Goal: Task Accomplishment & Management: Complete application form

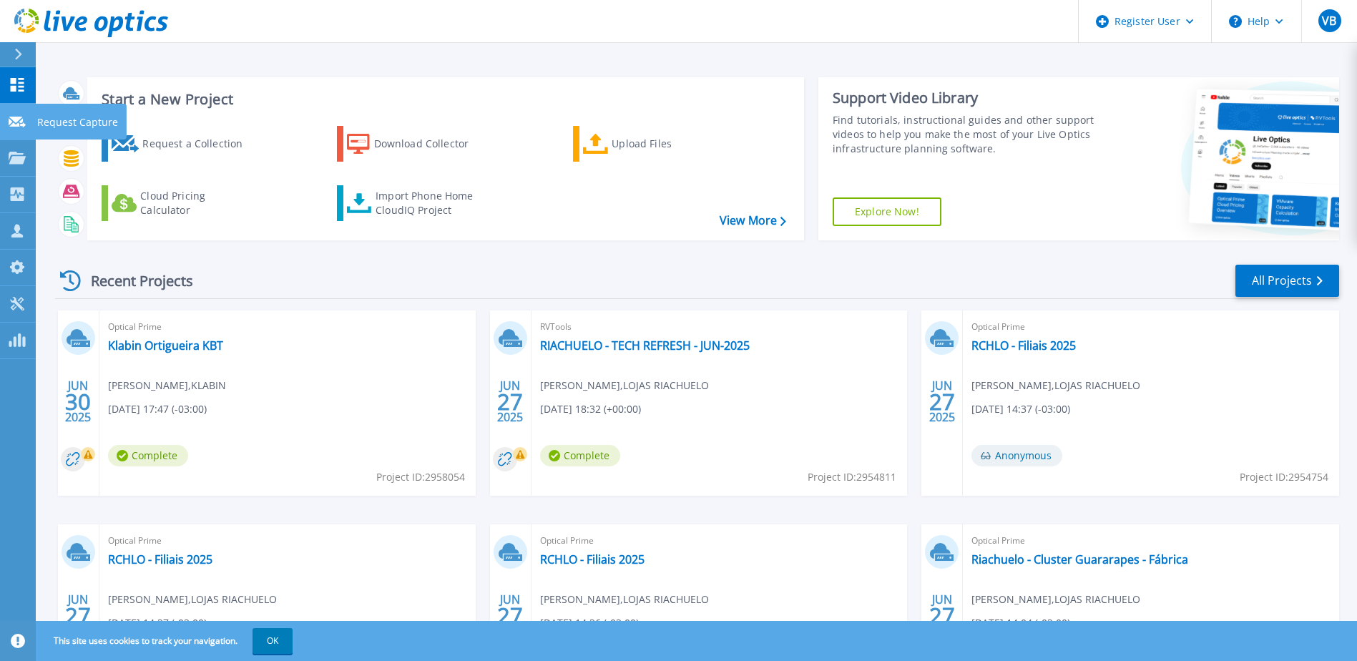
click at [12, 118] on icon at bounding box center [17, 122] width 17 height 11
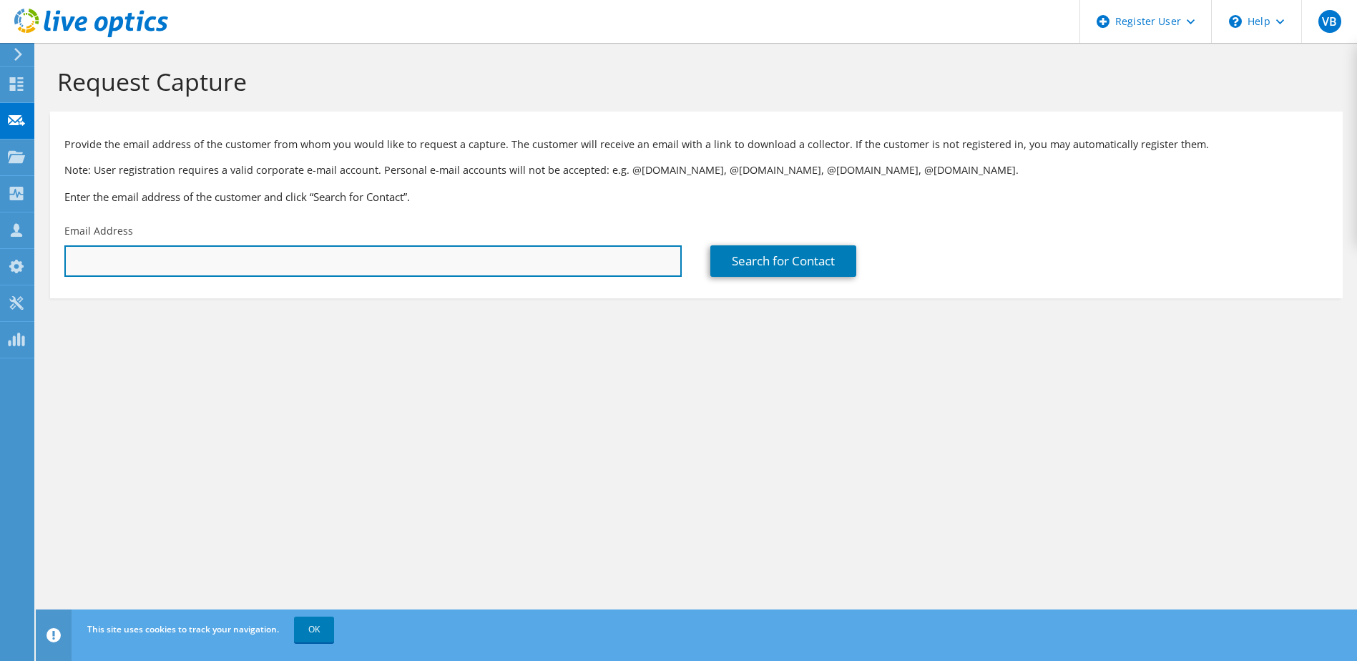
click at [315, 254] on input "text" at bounding box center [372, 260] width 617 height 31
drag, startPoint x: 315, startPoint y: 254, endPoint x: 62, endPoint y: 250, distance: 253.9
click at [64, 251] on input "willian.rizzi@viterra.com" at bounding box center [372, 260] width 617 height 31
type input "willian.rizzi@viterra.com"
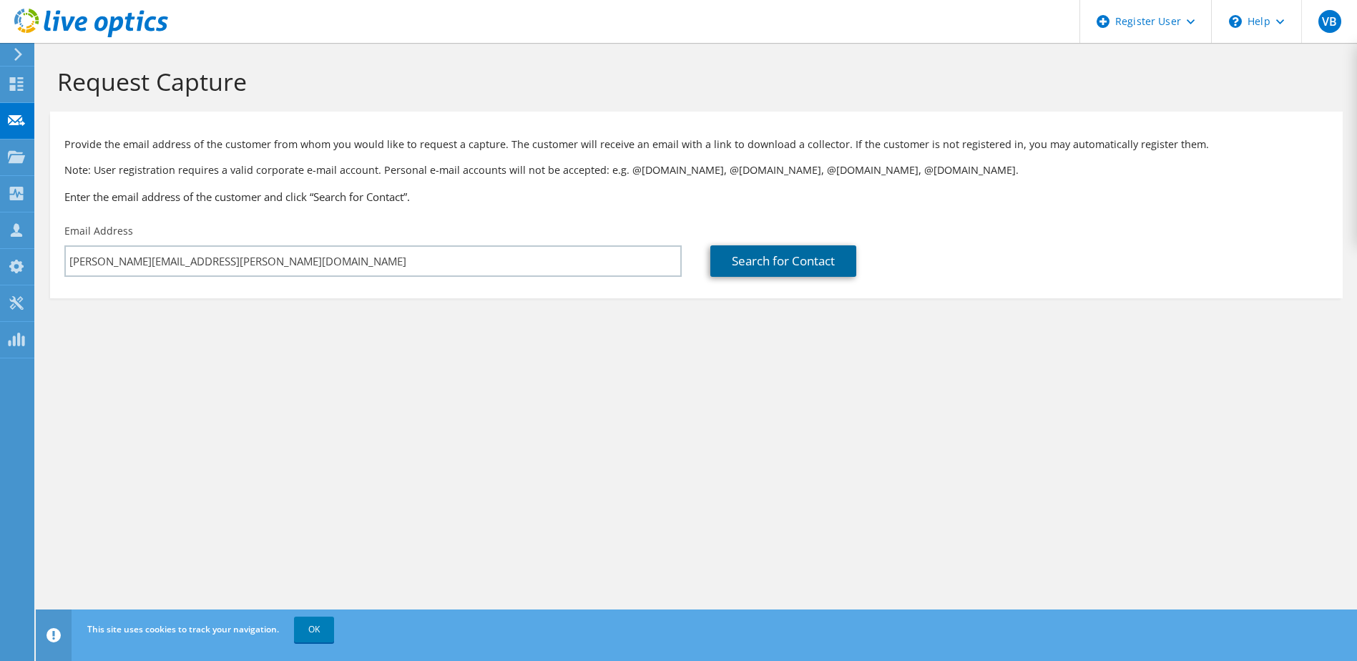
click at [757, 262] on link "Search for Contact" at bounding box center [783, 260] width 146 height 31
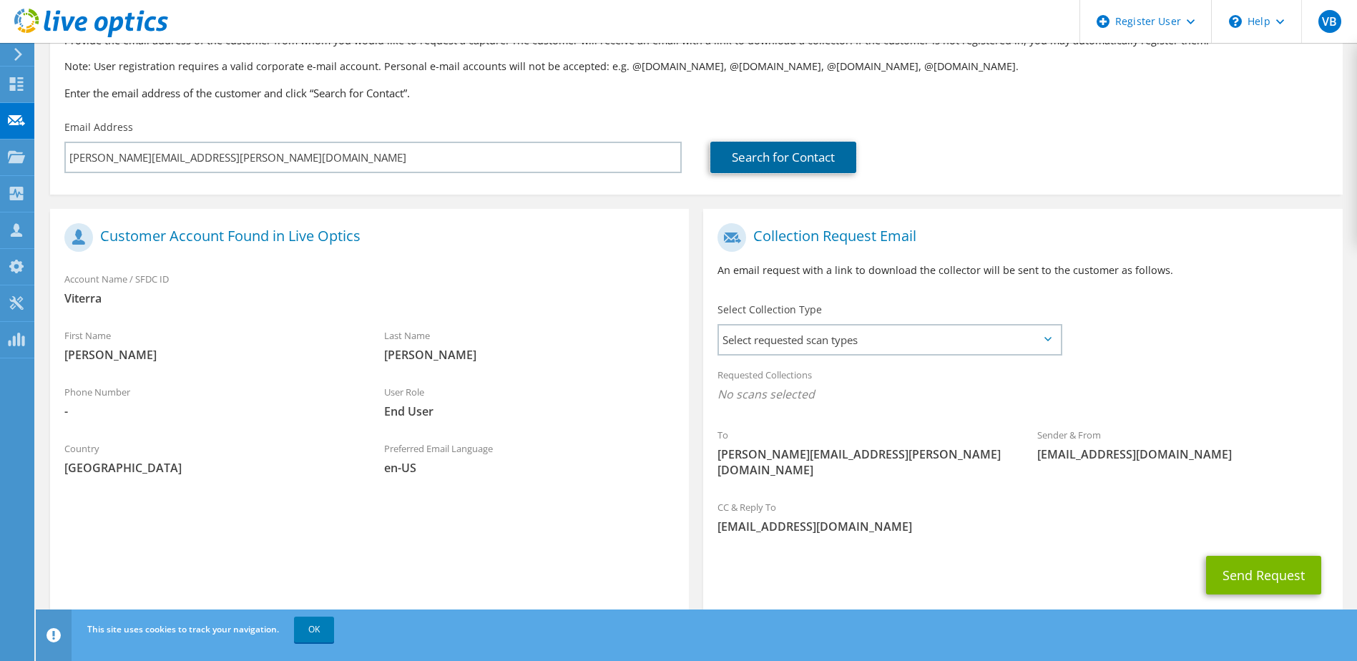
scroll to position [122, 0]
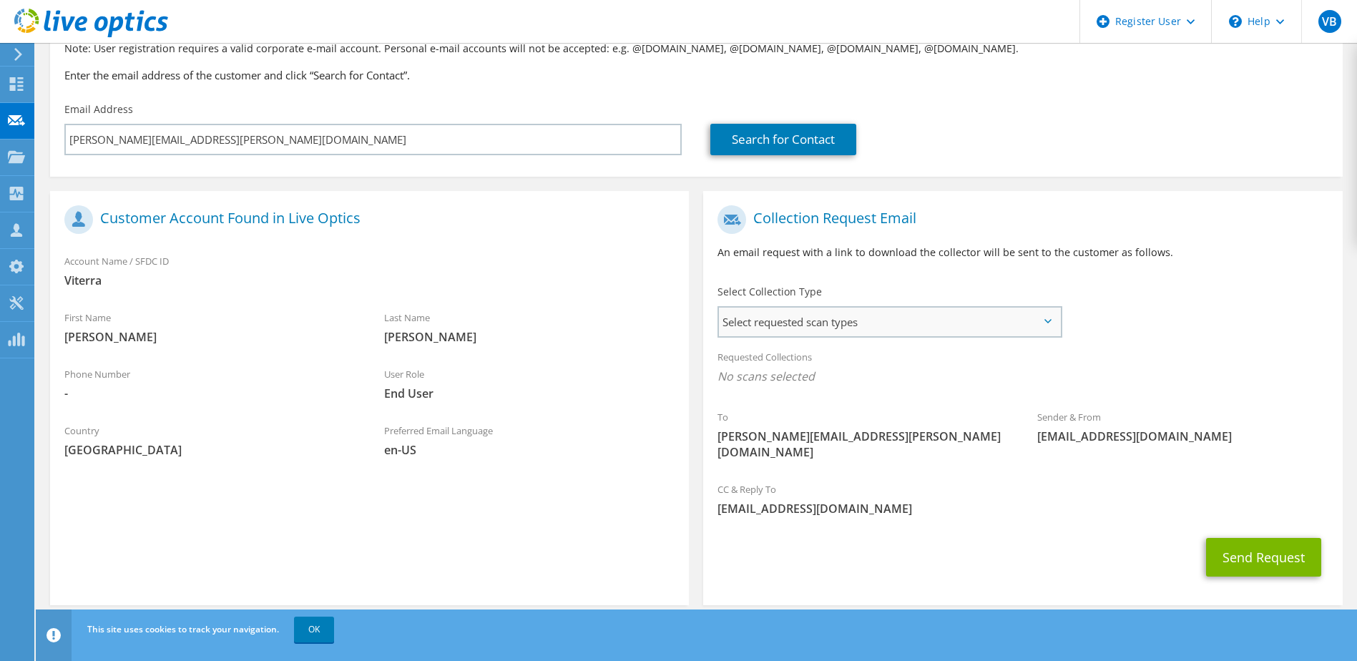
click at [922, 327] on span "Select requested scan types" at bounding box center [889, 322] width 340 height 29
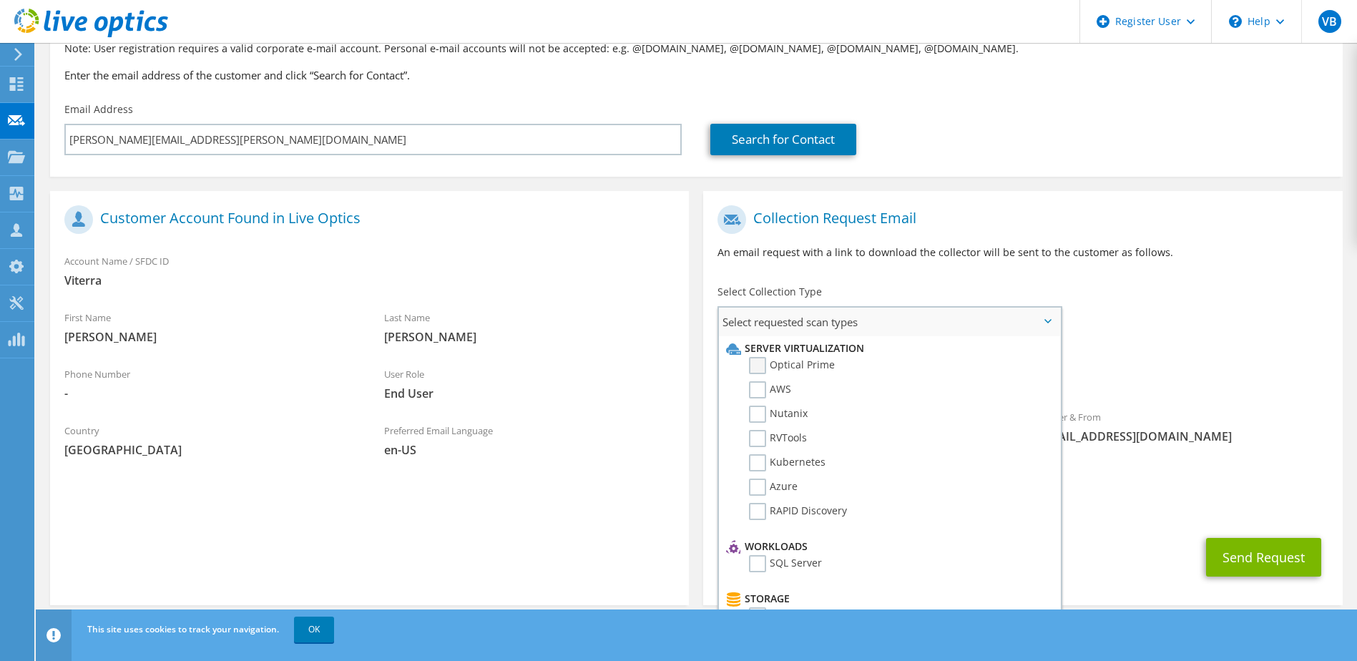
click at [764, 366] on label "Optical Prime" at bounding box center [792, 365] width 86 height 17
click at [0, 0] on input "Optical Prime" at bounding box center [0, 0] width 0 height 0
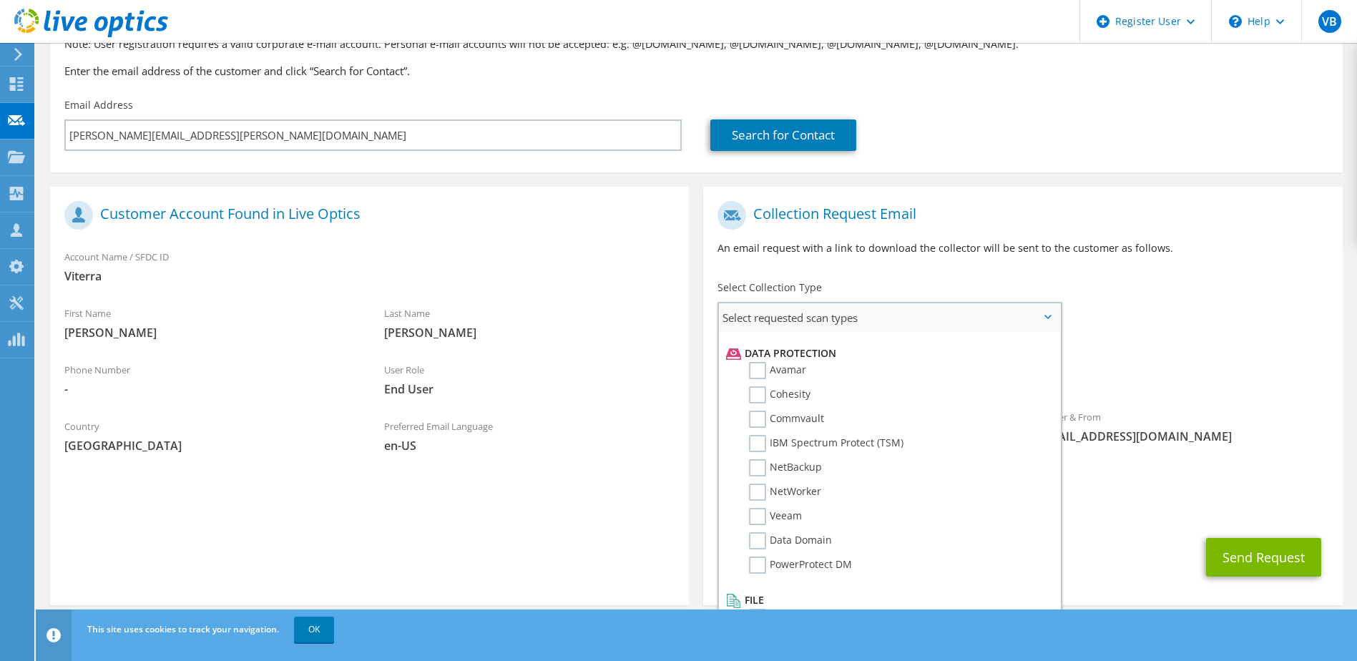
scroll to position [632, 0]
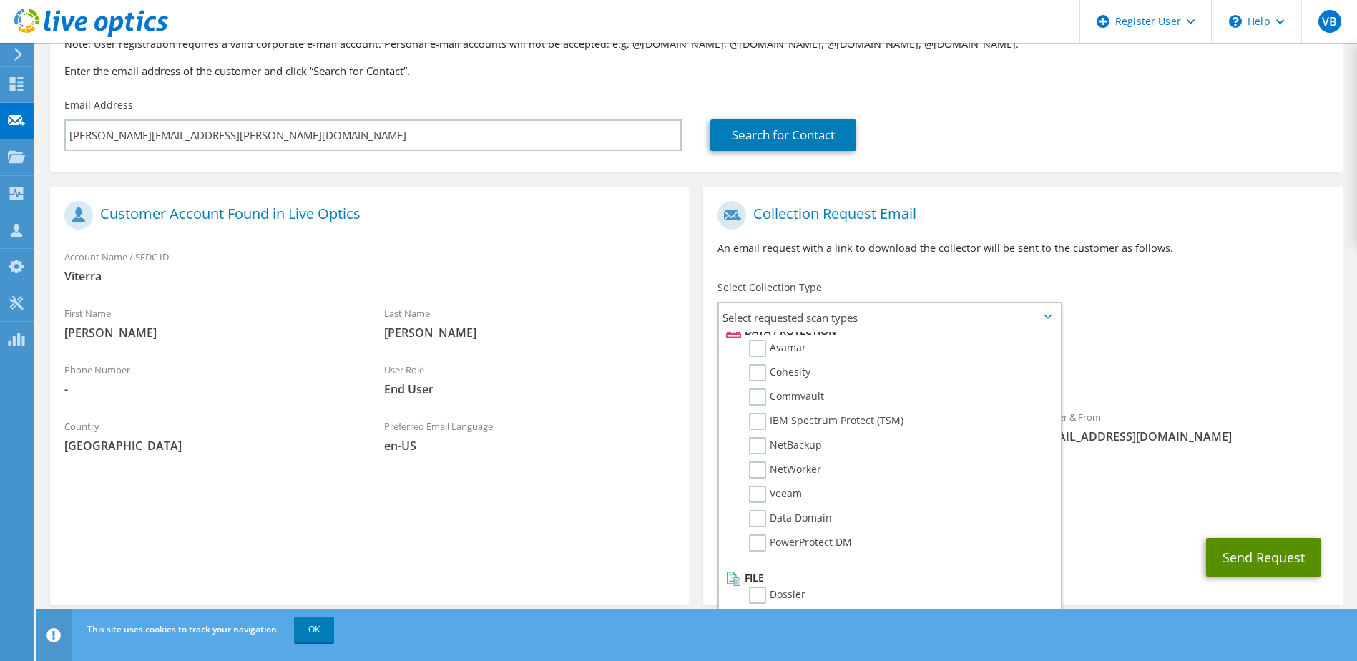
click at [1271, 539] on button "Send Request" at bounding box center [1263, 557] width 115 height 39
